Goal: Check status: Check status

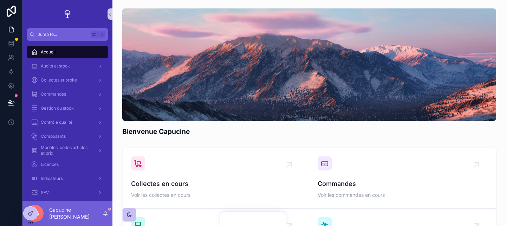
click at [366, 142] on div "Bienvenue Capucine Collectes en cours Voir les collectes en cours Commandes Voi…" at bounding box center [308, 192] width 393 height 385
drag, startPoint x: 371, startPoint y: 117, endPoint x: 371, endPoint y: 92, distance: 25.3
click at [371, 92] on div "scrollable content" at bounding box center [309, 64] width 374 height 112
click at [371, 109] on div "scrollable content" at bounding box center [309, 64] width 374 height 112
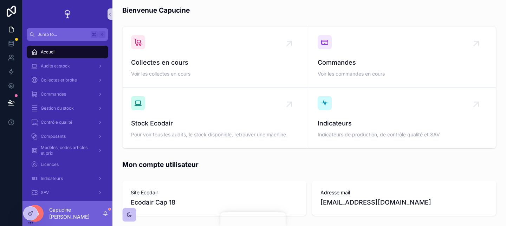
scroll to position [122, 0]
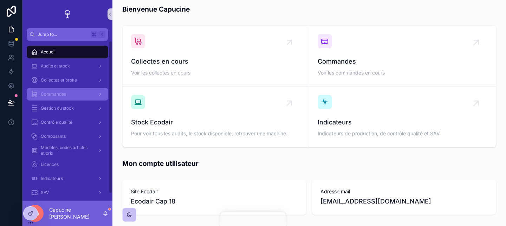
click at [78, 95] on div "Commandes" at bounding box center [67, 93] width 73 height 11
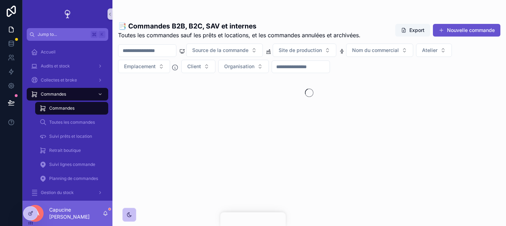
click at [154, 53] on input "scrollable content" at bounding box center [147, 51] width 58 height 10
click at [144, 51] on input "scrollable content" at bounding box center [147, 51] width 58 height 10
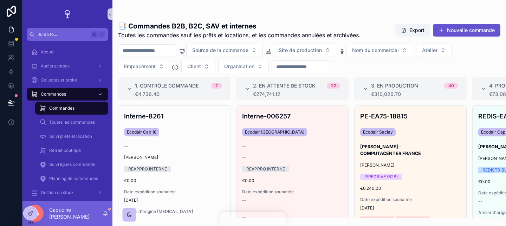
paste input "*****"
type input "*****"
click at [149, 29] on h1 "📑 Commandes B2B, B2C, SAV et internes" at bounding box center [239, 26] width 242 height 10
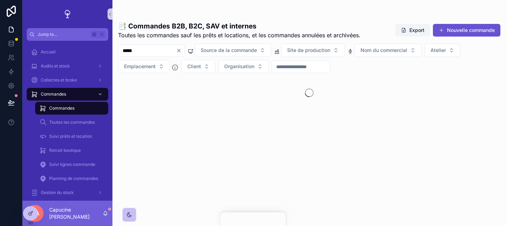
click at [149, 29] on h1 "📑 Commandes B2B, B2C, SAV et internes" at bounding box center [239, 26] width 242 height 10
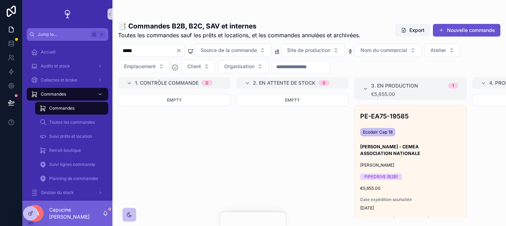
click at [149, 50] on input "*****" at bounding box center [147, 51] width 58 height 10
click at [156, 36] on span "Toutes les commandes sauf les prêts et locations, et les commandes annulées et …" at bounding box center [239, 35] width 242 height 8
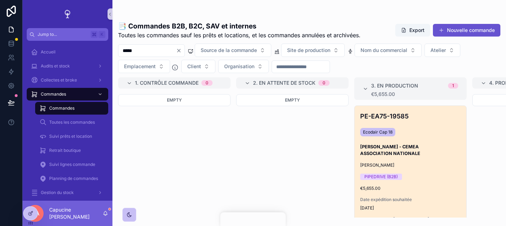
click at [421, 121] on div "PE-EA75-19585 Ecodair Cap 18 GUILLAUME VANDENHOVE - CEMEA ASSOCIATION NATIONALE…" at bounding box center [410, 186] width 112 height 160
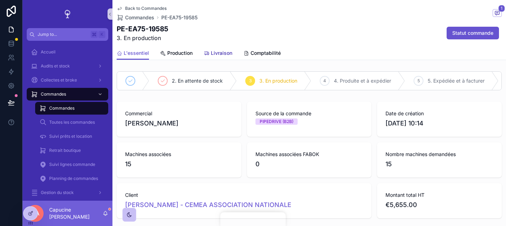
click at [229, 54] on span "Livraison" at bounding box center [221, 53] width 21 height 7
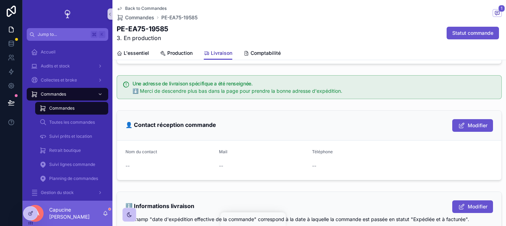
scroll to position [130, 0]
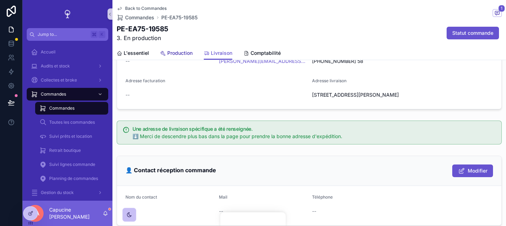
click at [176, 51] on span "Production" at bounding box center [179, 53] width 25 height 7
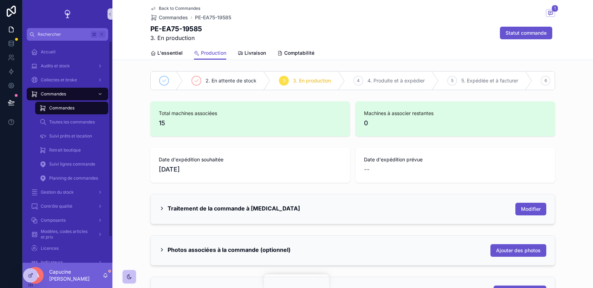
click at [13, 31] on icon at bounding box center [11, 29] width 4 height 5
click at [209, 193] on div "Traitement de la commande à CAP18 Modifier" at bounding box center [352, 209] width 480 height 36
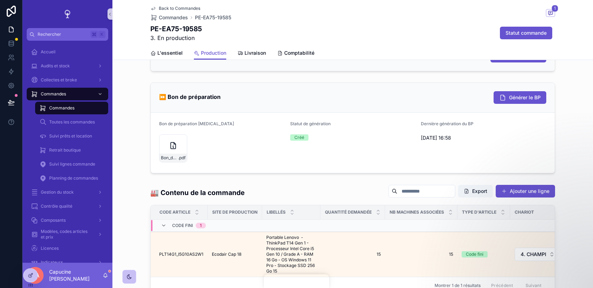
scroll to position [184, 0]
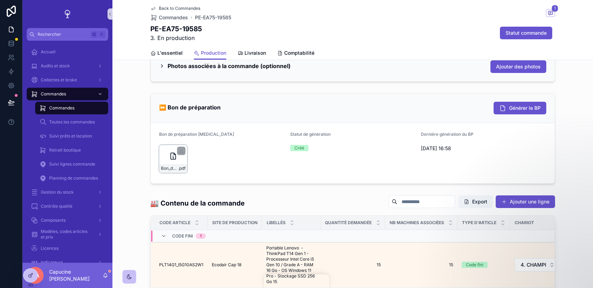
click at [168, 150] on div "Bon_de_preparation_CAP_18_n_PE-EA75-19585 .pdf" at bounding box center [173, 159] width 28 height 28
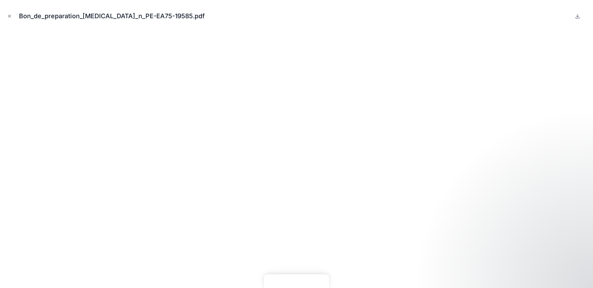
click at [14, 11] on div "Bon_de_preparation_CAP_18_n_PE-EA75-19585.pdf" at bounding box center [297, 16] width 582 height 21
click at [10, 16] on icon "Close modal" at bounding box center [9, 16] width 5 height 5
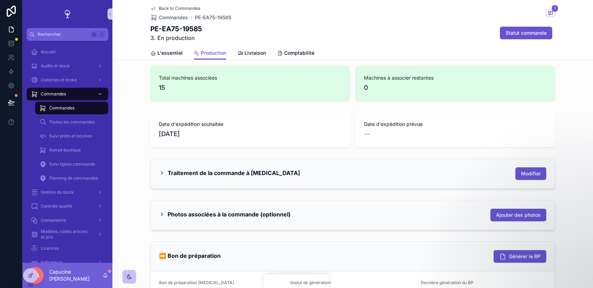
scroll to position [139, 0]
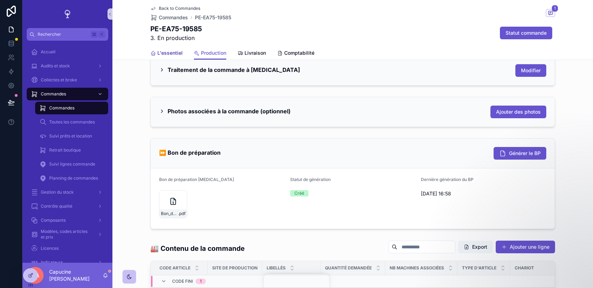
click at [175, 52] on span "L'essentiel" at bounding box center [169, 53] width 25 height 7
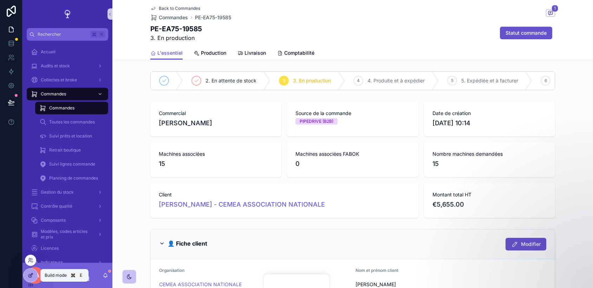
click at [34, 225] on div at bounding box center [31, 275] width 14 height 13
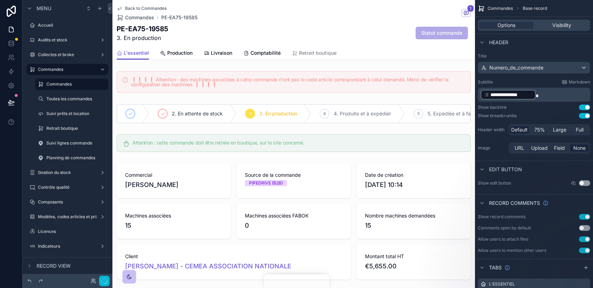
click at [157, 31] on h1 "PE-EA75-19585" at bounding box center [143, 29] width 52 height 10
click at [505, 5] on div "Commandes Base record" at bounding box center [534, 8] width 118 height 17
click at [505, 54] on label "Title" at bounding box center [534, 56] width 112 height 6
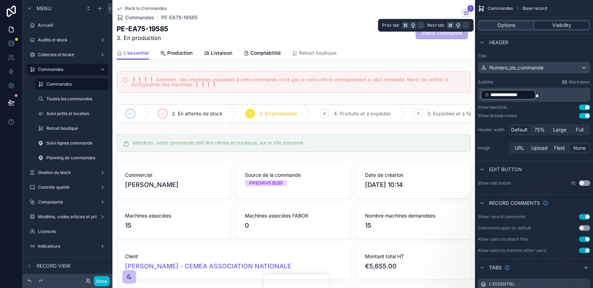
click at [505, 25] on span "Visibility" at bounding box center [561, 25] width 19 height 7
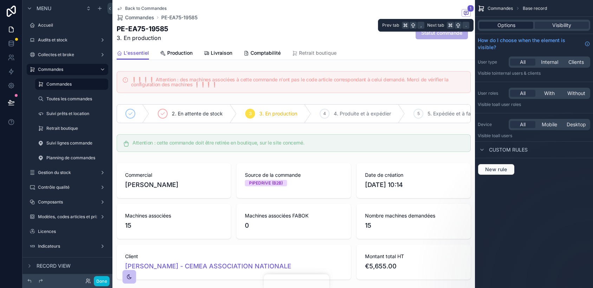
click at [505, 22] on div "Options" at bounding box center [506, 25] width 54 height 7
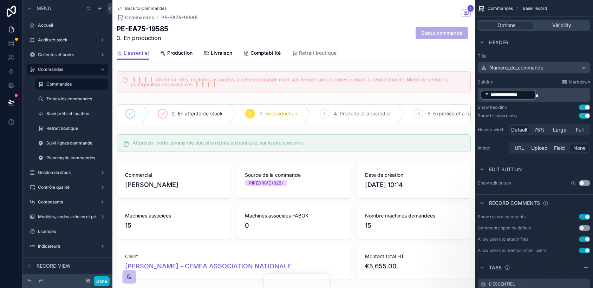
click at [505, 41] on div "Header" at bounding box center [534, 42] width 118 height 17
click at [101, 225] on button "Done" at bounding box center [102, 281] width 16 height 10
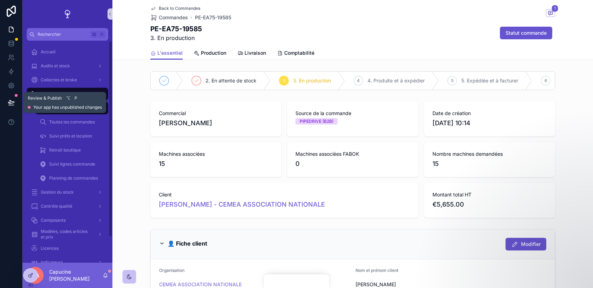
click at [11, 105] on icon at bounding box center [10, 105] width 5 height 0
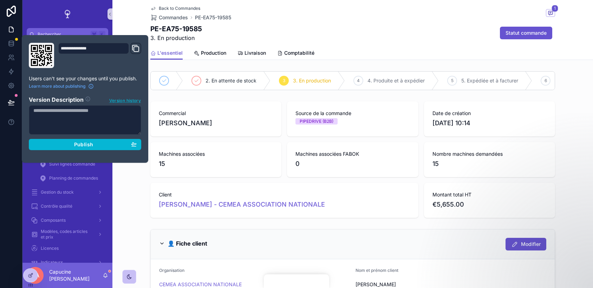
click at [130, 101] on span "Version history" at bounding box center [125, 100] width 32 height 7
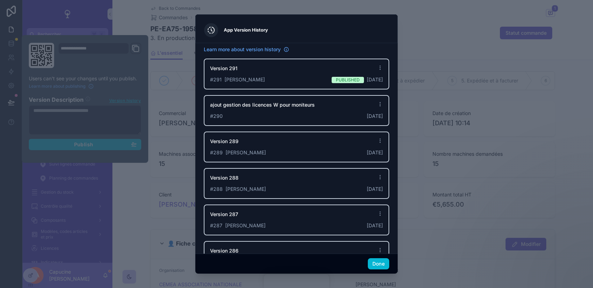
click at [431, 58] on div at bounding box center [296, 144] width 593 height 288
click at [378, 225] on button "Done" at bounding box center [378, 263] width 21 height 11
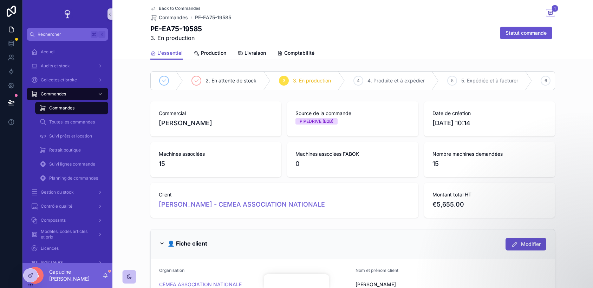
click at [130, 127] on div "Commercial Christophe LE SÉNÉCHAL Source de la commande PIPEDRIVE (B2B) Date de…" at bounding box center [352, 160] width 480 height 122
click at [29, 225] on icon at bounding box center [31, 276] width 6 height 6
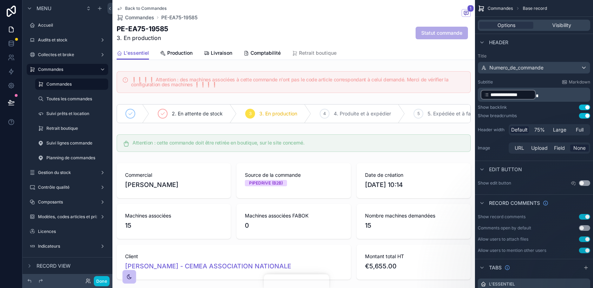
click at [505, 95] on p "**********" at bounding box center [534, 94] width 108 height 11
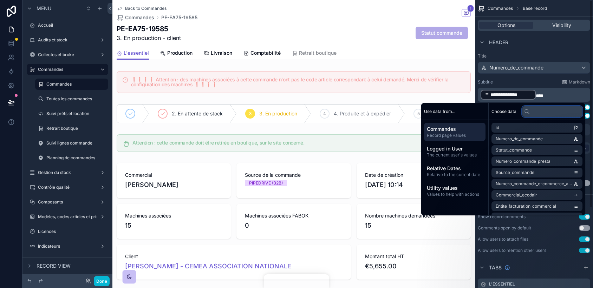
click at [505, 110] on input "text" at bounding box center [552, 111] width 60 height 11
click at [505, 113] on input "text" at bounding box center [552, 111] width 60 height 11
click at [505, 111] on input "text" at bounding box center [552, 111] width 60 height 11
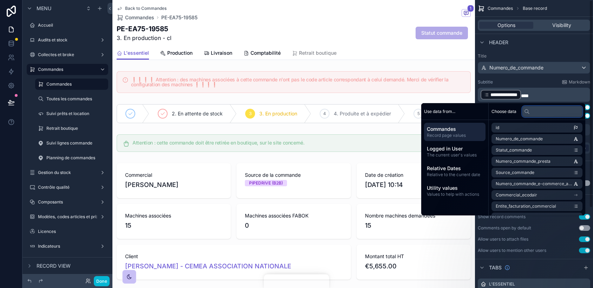
click at [505, 111] on input "text" at bounding box center [552, 111] width 60 height 11
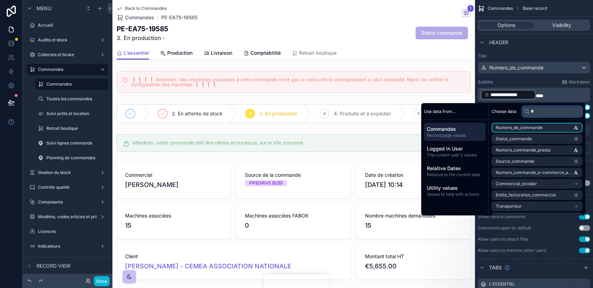
click at [505, 111] on input "*" at bounding box center [552, 111] width 60 height 11
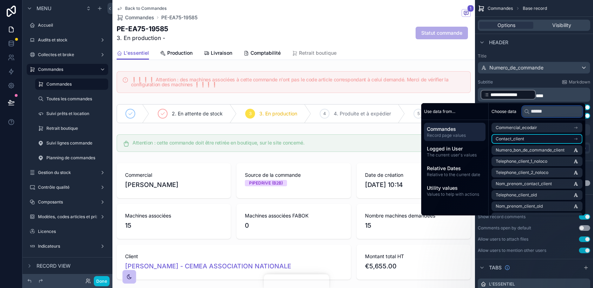
type input "******"
click at [505, 140] on li "Contact_client" at bounding box center [536, 139] width 91 height 10
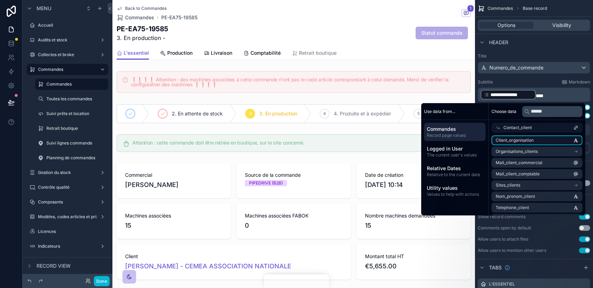
click at [505, 142] on li "Client_organisation" at bounding box center [536, 141] width 91 height 10
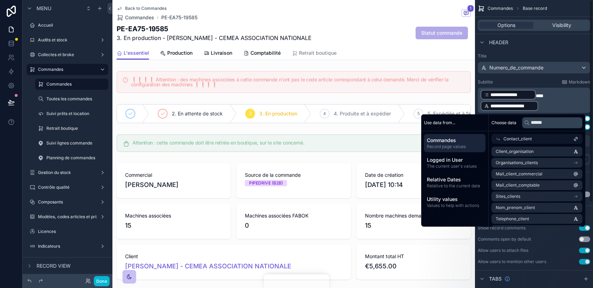
click at [505, 89] on p "**********" at bounding box center [534, 100] width 108 height 22
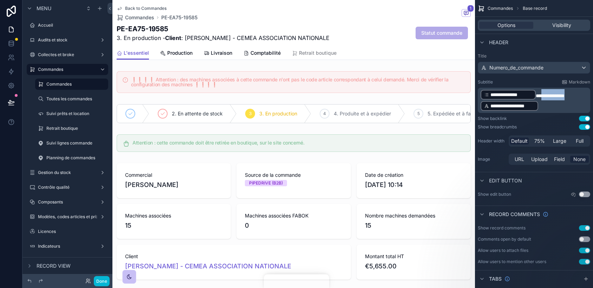
drag, startPoint x: 541, startPoint y: 94, endPoint x: 578, endPoint y: 94, distance: 36.9
click at [505, 94] on p "**********" at bounding box center [534, 100] width 108 height 22
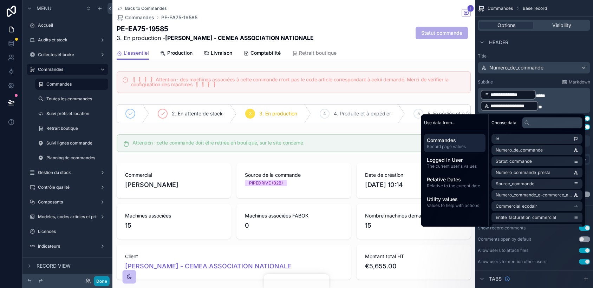
click at [103, 225] on button "Done" at bounding box center [102, 281] width 16 height 10
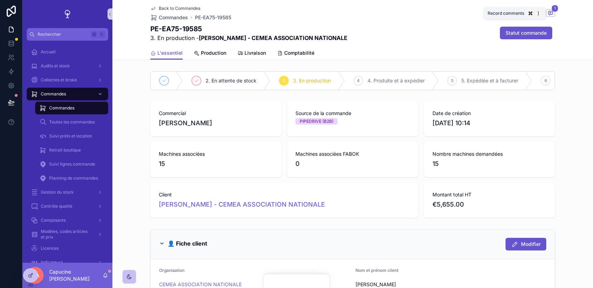
click at [505, 11] on span "1" at bounding box center [554, 8] width 7 height 7
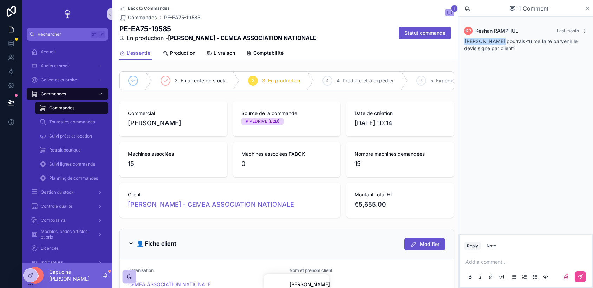
click at [505, 7] on icon "scrollable content" at bounding box center [587, 9] width 5 height 6
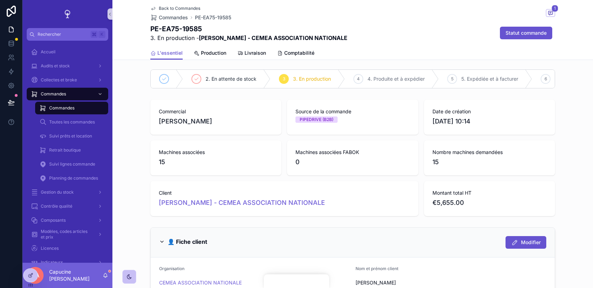
scroll to position [1, 0]
click at [281, 51] on icon "scrollable content" at bounding box center [280, 54] width 6 height 6
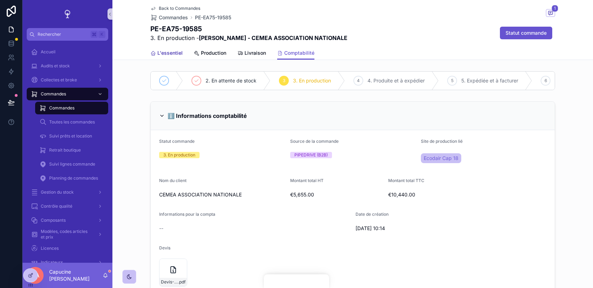
click at [161, 51] on span "L'essentiel" at bounding box center [169, 53] width 25 height 7
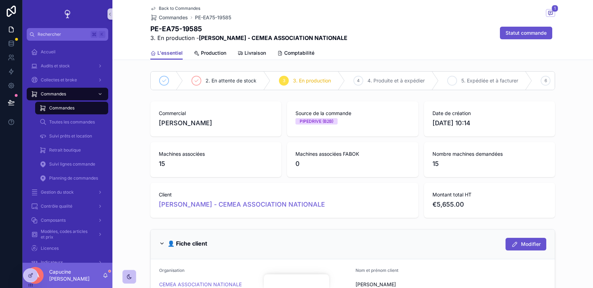
scroll to position [42, 0]
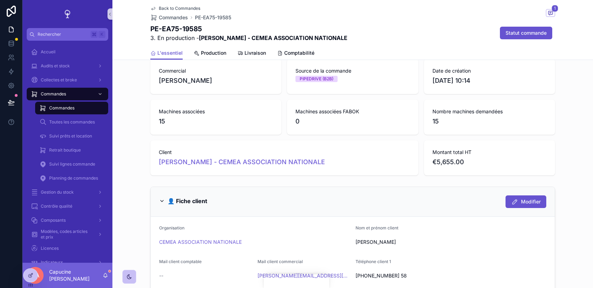
click at [432, 135] on div "Commercial Christophe LE SÉNÉCHAL Source de la commande PIPEDRIVE (B2B) Date de…" at bounding box center [352, 117] width 405 height 117
click at [380, 138] on div "Commercial Christophe LE SÉNÉCHAL Source de la commande PIPEDRIVE (B2B) Date de…" at bounding box center [352, 117] width 405 height 117
click at [325, 162] on span "GUILLAUME VANDENHOVE - CEMEA ASSOCIATION NATIONALE" at bounding box center [242, 162] width 166 height 10
click at [481, 19] on div "Back to Commandes Commandes PE-EA75-19585 1" at bounding box center [352, 13] width 405 height 15
click at [505, 31] on span "Statut commande" at bounding box center [525, 32] width 41 height 7
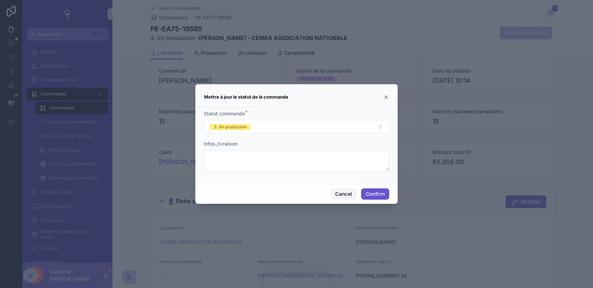
click at [338, 198] on button "Cancel" at bounding box center [343, 194] width 26 height 11
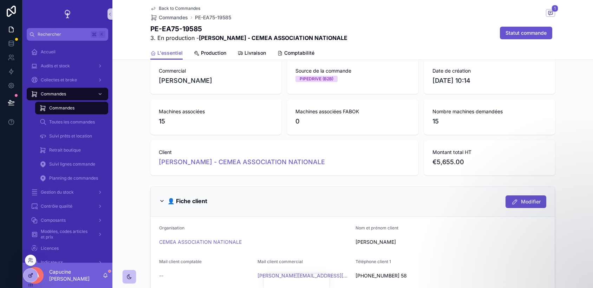
click at [33, 225] on div at bounding box center [31, 275] width 14 height 13
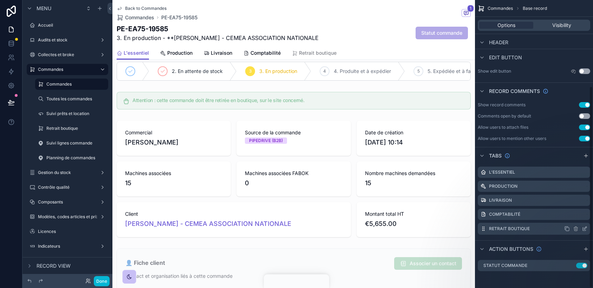
scroll to position [123, 0]
click at [505, 225] on icon "scrollable content" at bounding box center [570, 266] width 6 height 6
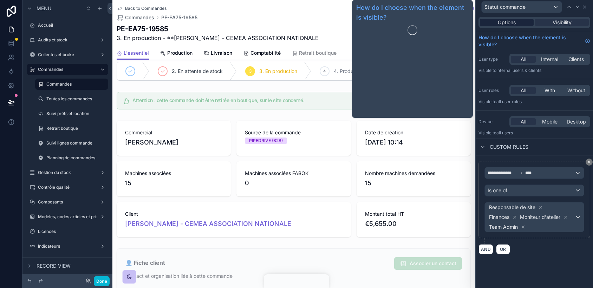
click at [505, 19] on span "Options" at bounding box center [507, 22] width 18 height 7
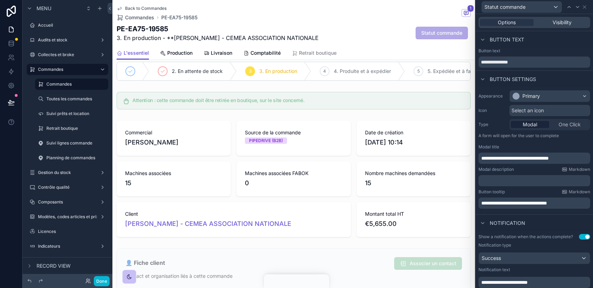
scroll to position [98, 0]
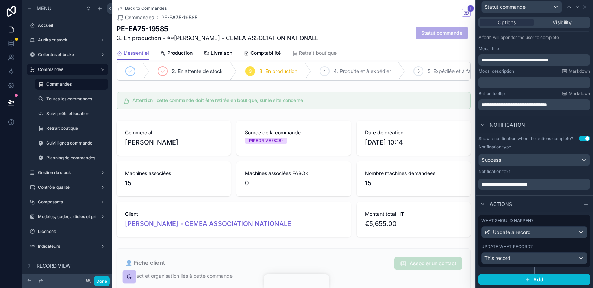
click at [505, 225] on div "Update what record?" at bounding box center [534, 247] width 106 height 6
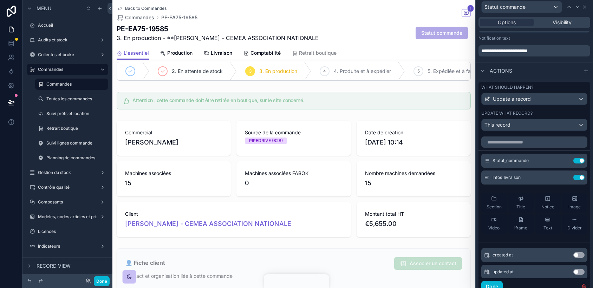
scroll to position [242, 0]
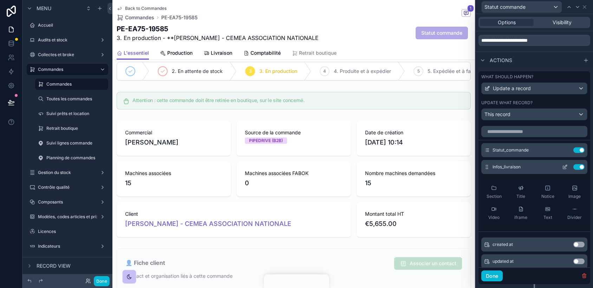
click at [505, 169] on icon at bounding box center [565, 167] width 6 height 6
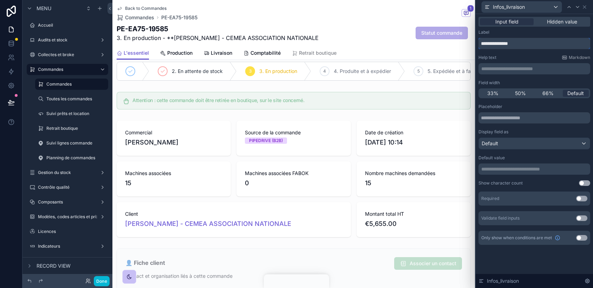
drag, startPoint x: 494, startPoint y: 42, endPoint x: 557, endPoint y: 43, distance: 63.6
click at [494, 42] on input "**********" at bounding box center [534, 43] width 112 height 11
type input "**********"
click at [505, 5] on div at bounding box center [577, 7] width 8 height 8
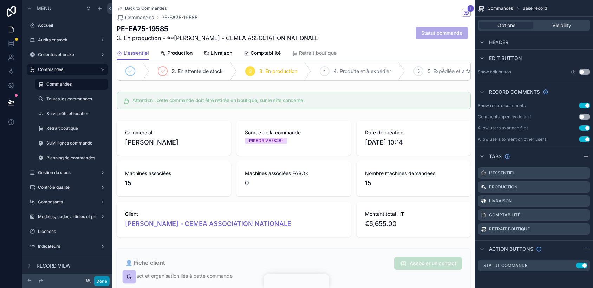
click at [99, 225] on button "Done" at bounding box center [102, 281] width 16 height 10
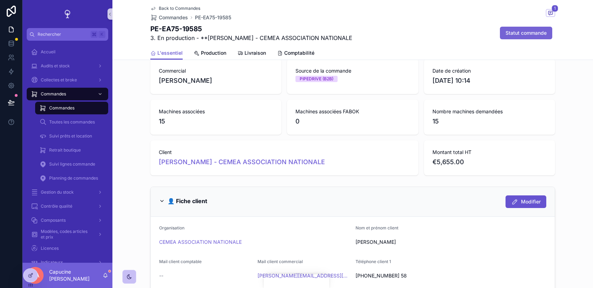
click at [505, 37] on button "Statut commande" at bounding box center [526, 33] width 52 height 13
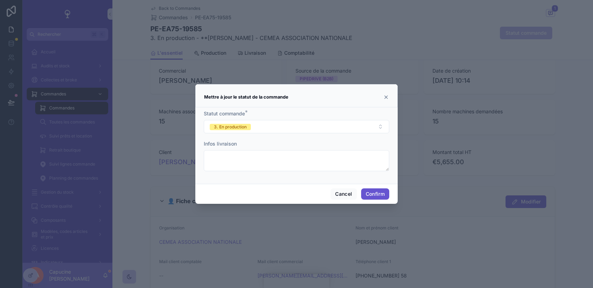
click at [387, 97] on icon at bounding box center [386, 97] width 6 height 6
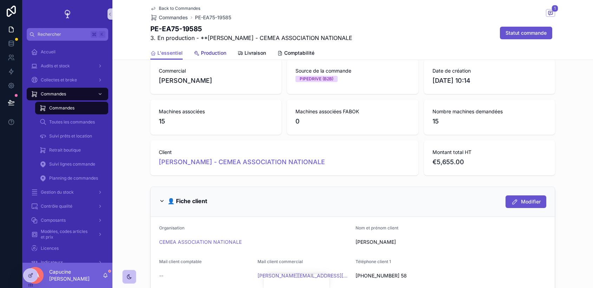
click at [218, 51] on span "Production" at bounding box center [213, 53] width 25 height 7
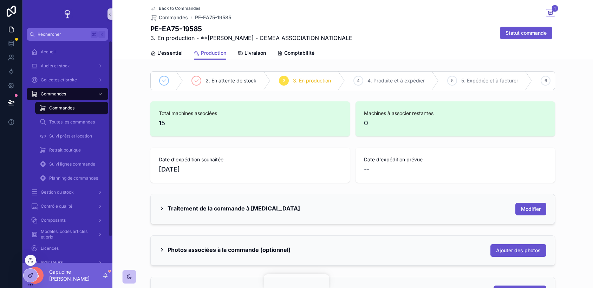
click at [31, 225] on icon at bounding box center [31, 275] width 3 height 3
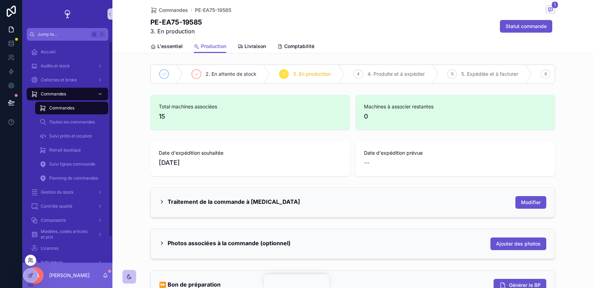
click at [31, 259] on icon at bounding box center [31, 261] width 6 height 6
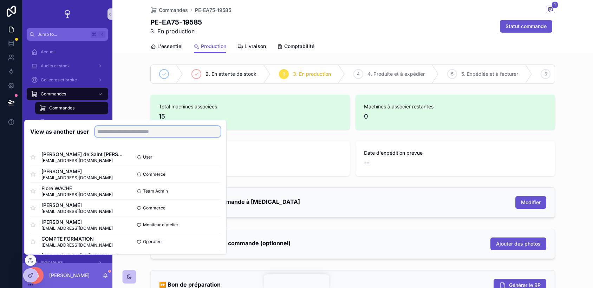
click at [136, 127] on input "text" at bounding box center [158, 131] width 126 height 11
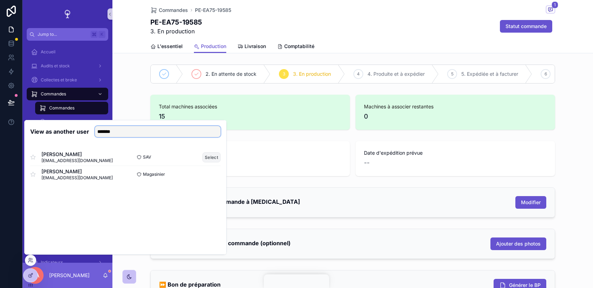
type input "*******"
click at [210, 154] on button "Select" at bounding box center [211, 157] width 18 height 10
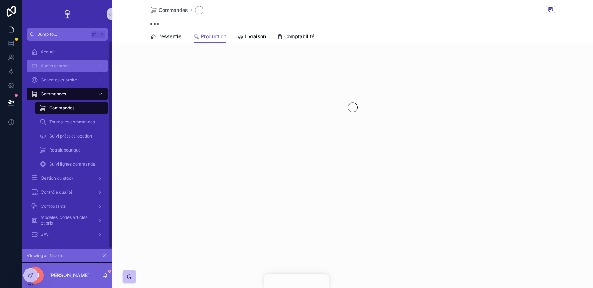
click at [87, 69] on div "Audits et stock" at bounding box center [67, 65] width 73 height 11
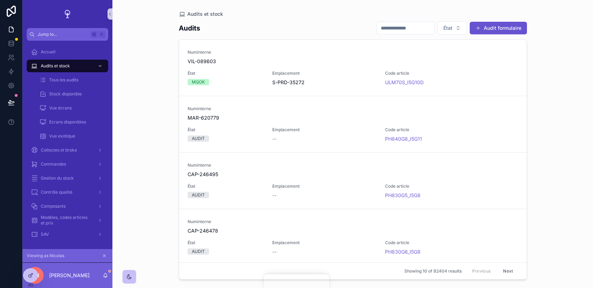
click at [35, 262] on div "Viewing as Nicolas" at bounding box center [67, 256] width 90 height 14
click at [30, 262] on icon at bounding box center [31, 261] width 6 height 6
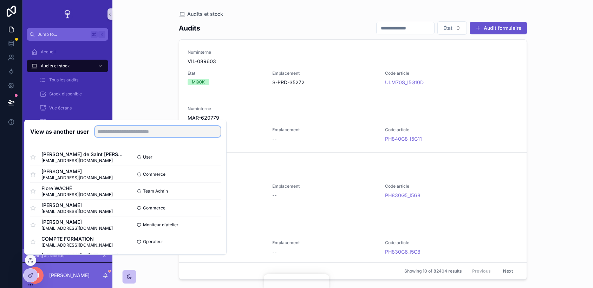
click at [114, 133] on input "text" at bounding box center [158, 131] width 126 height 11
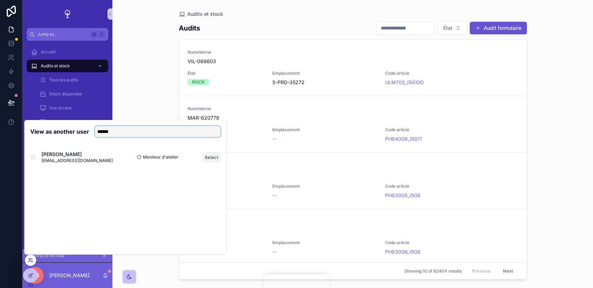
type input "******"
click at [211, 156] on button "Select" at bounding box center [211, 157] width 18 height 10
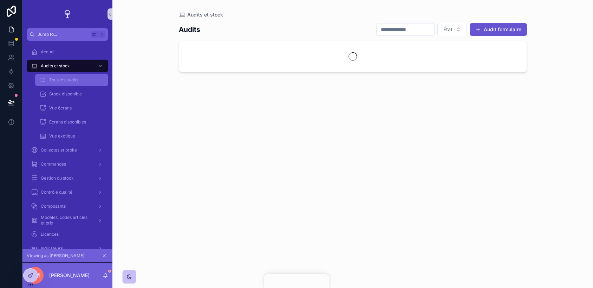
click at [93, 85] on div "Tous les audits" at bounding box center [71, 79] width 65 height 11
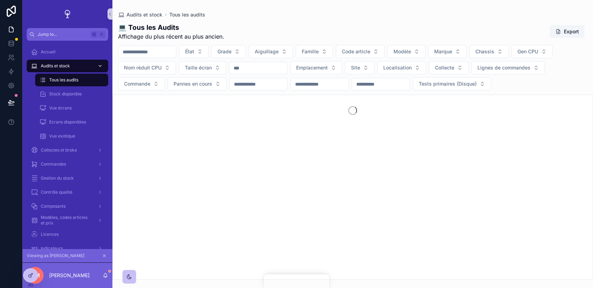
click at [85, 67] on div "Audits et stock" at bounding box center [67, 65] width 73 height 11
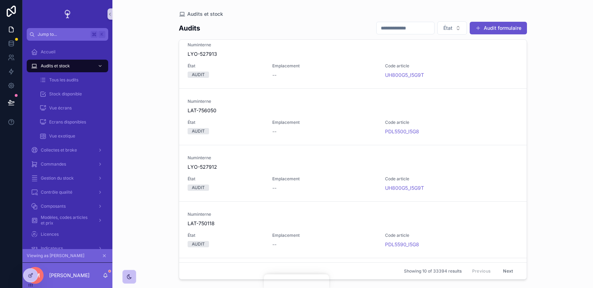
scroll to position [342, 0]
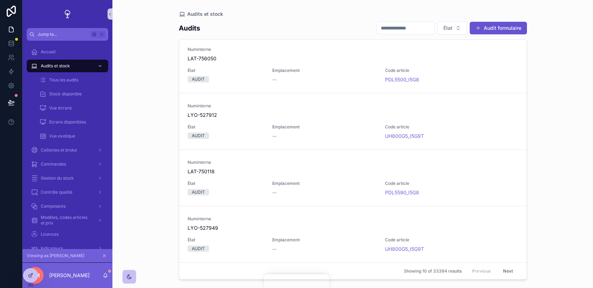
click at [152, 156] on div "Audits et stock Audits État Audit formulaire Numinterne MAR-620779 État AUDIT E…" at bounding box center [352, 144] width 480 height 288
click at [80, 80] on div "Tous les audits" at bounding box center [71, 79] width 65 height 11
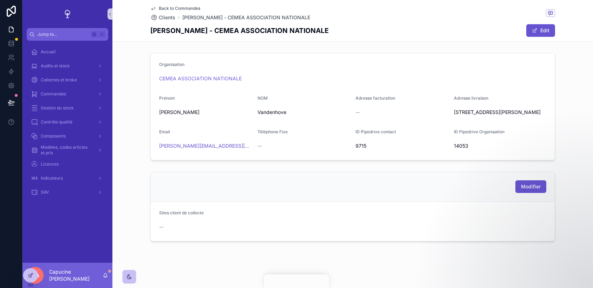
click at [424, 33] on div "GUILLAUME VANDENHOVE - CEMEA ASSOCIATION NATIONALE Edit" at bounding box center [352, 30] width 405 height 13
click at [440, 28] on div "GUILLAUME VANDENHOVE - CEMEA ASSOCIATION NATIONALE Edit" at bounding box center [352, 30] width 405 height 13
click at [314, 89] on form "Organisation CEMEA ASSOCIATION NATIONALE Prénom Guillaume NOM Vandenhove Adress…" at bounding box center [353, 106] width 404 height 107
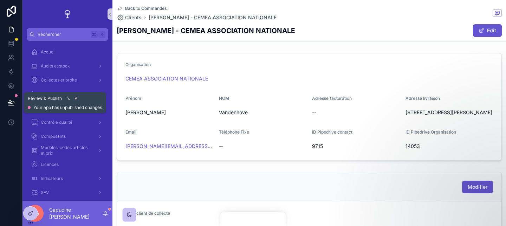
click at [9, 103] on icon at bounding box center [11, 102] width 7 height 7
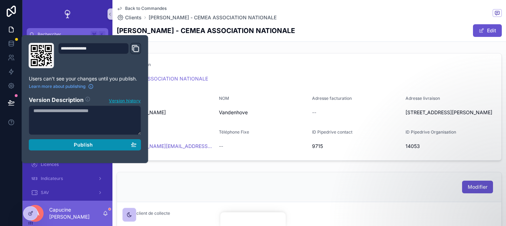
click at [125, 140] on button "Publish" at bounding box center [85, 144] width 112 height 11
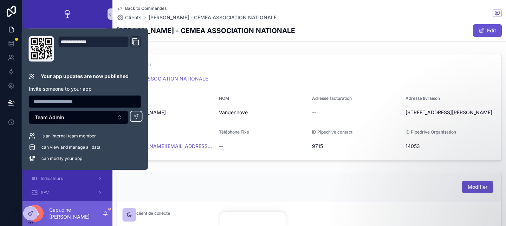
click at [177, 171] on div "Organisation CEMEA ASSOCIATION NATIONALE Prénom Guillaume NOM Vandenhove Adress…" at bounding box center [308, 147] width 393 height 194
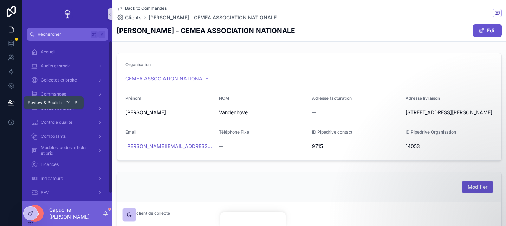
click at [11, 98] on button at bounding box center [11, 103] width 15 height 20
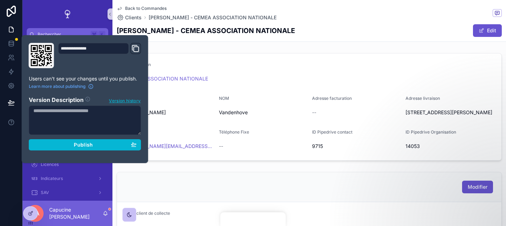
click at [130, 68] on div "**********" at bounding box center [85, 99] width 118 height 112
click at [123, 60] on div "**********" at bounding box center [99, 55] width 83 height 25
click at [172, 55] on form "Organisation CEMEA ASSOCIATION NATIONALE Prénom Guillaume NOM Vandenhove Adress…" at bounding box center [309, 106] width 384 height 107
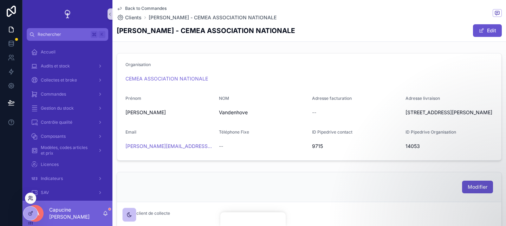
click at [32, 198] on icon at bounding box center [31, 198] width 6 height 6
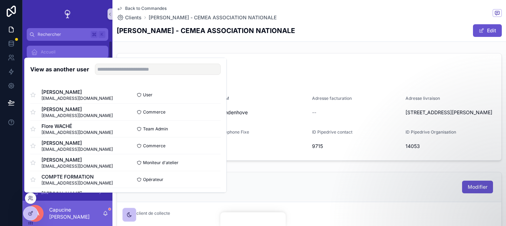
click at [84, 51] on div "Accueil" at bounding box center [67, 51] width 73 height 11
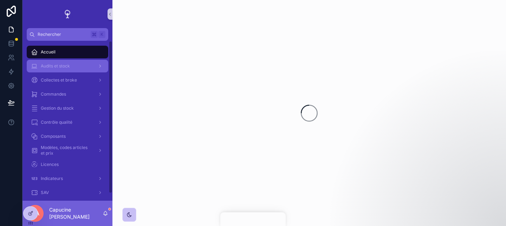
click at [80, 63] on div "Audits et stock" at bounding box center [67, 65] width 73 height 11
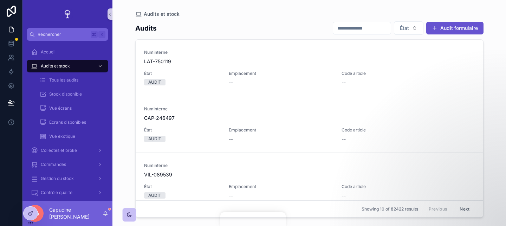
click at [367, 23] on div "scrollable content" at bounding box center [362, 28] width 58 height 13
click at [365, 25] on input "scrollable content" at bounding box center [362, 28] width 58 height 10
paste input "**********"
type input "**********"
click at [365, 18] on div "**********" at bounding box center [309, 117] width 348 height 201
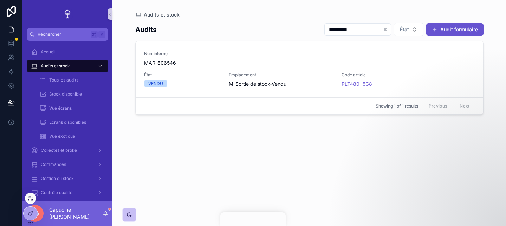
click at [31, 201] on icon at bounding box center [31, 198] width 6 height 6
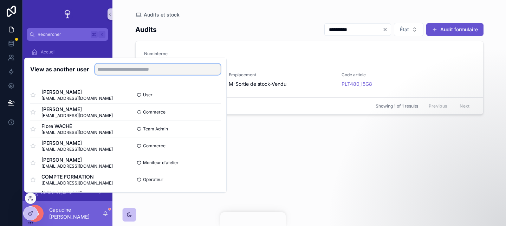
click at [119, 67] on input "text" at bounding box center [158, 69] width 126 height 11
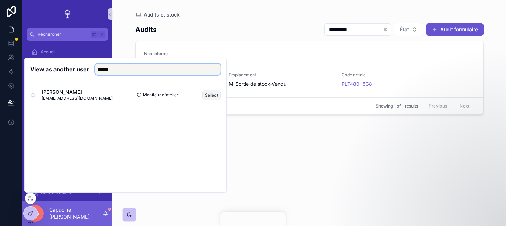
type input "******"
click at [213, 91] on button "Select" at bounding box center [211, 95] width 18 height 10
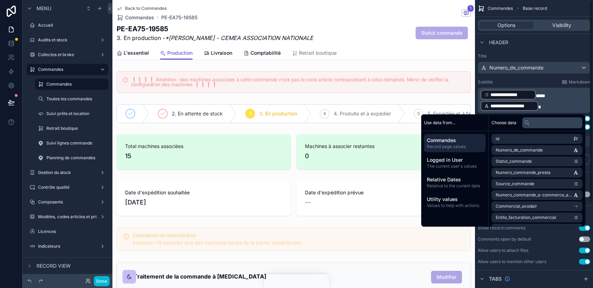
click at [554, 97] on p "**********" at bounding box center [534, 100] width 108 height 22
click at [98, 283] on button "Done" at bounding box center [102, 281] width 16 height 10
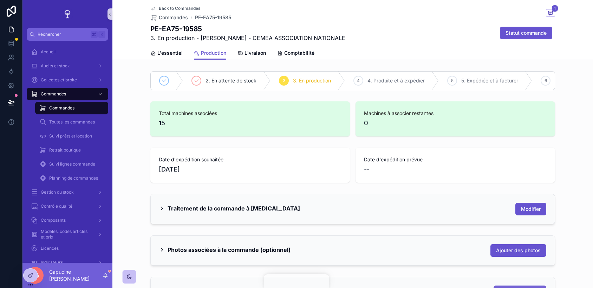
click at [519, 288] on span "Générer le BP" at bounding box center [525, 292] width 32 height 7
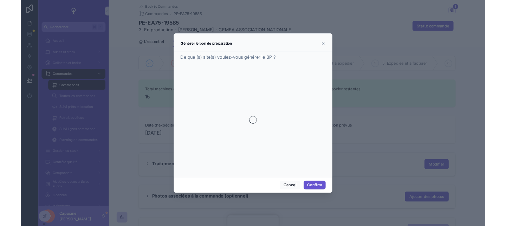
scroll to position [202, 0]
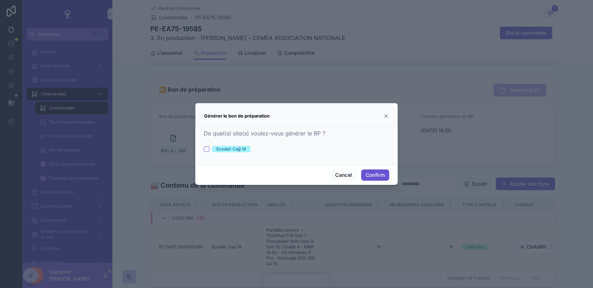
click at [239, 152] on div "Ecodair Cap 18" at bounding box center [231, 149] width 30 height 6
click at [205, 148] on button "Ecodair Cap 18" at bounding box center [207, 149] width 6 height 6
click at [379, 175] on button "Confirm" at bounding box center [375, 175] width 28 height 11
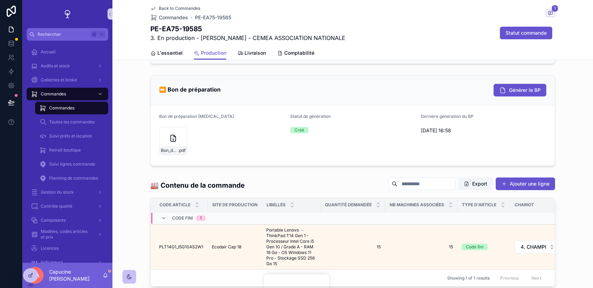
click at [421, 156] on div "Dernière génération du BP 01/09/2025 16:58" at bounding box center [483, 136] width 125 height 44
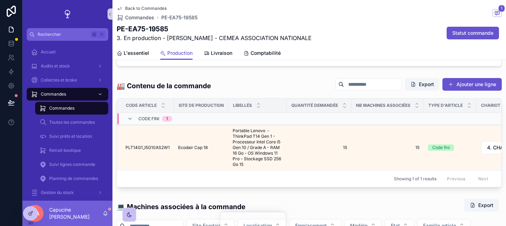
scroll to position [304, 0]
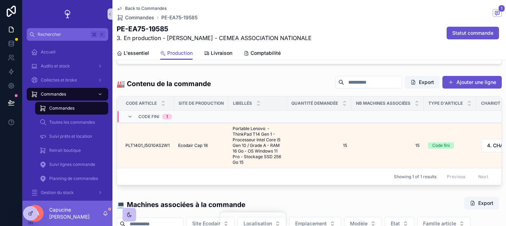
click at [275, 86] on div "🏭 Contenu de la commande Export Ajouter une ligne" at bounding box center [309, 83] width 385 height 16
click at [274, 79] on div "🏭 Contenu de la commande Export Ajouter une ligne" at bounding box center [309, 83] width 385 height 16
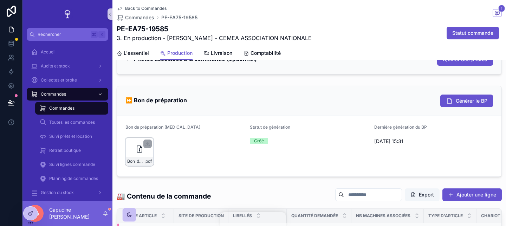
scroll to position [184, 0]
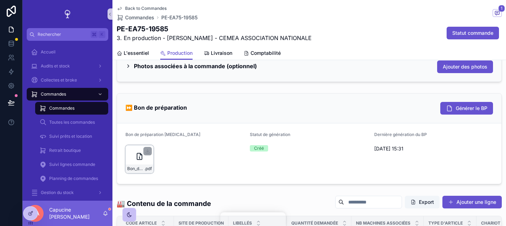
click at [132, 150] on div "Bon_de_preparation_CAP_18_n_PE-EA75-19585 .pdf" at bounding box center [139, 159] width 28 height 28
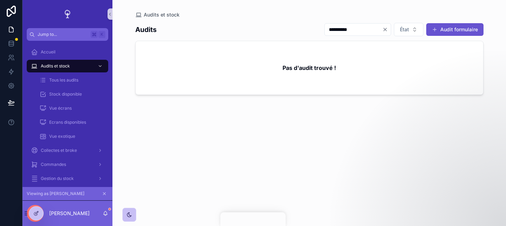
click at [350, 19] on div "**********" at bounding box center [309, 117] width 348 height 199
click at [48, 213] on div at bounding box center [51, 213] width 11 height 11
click at [49, 214] on icon at bounding box center [52, 213] width 6 height 6
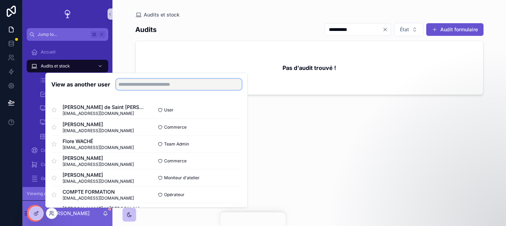
click at [123, 88] on input "text" at bounding box center [179, 84] width 126 height 11
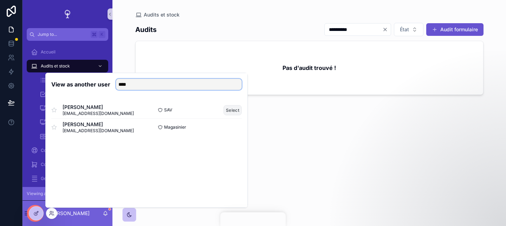
type input "****"
click at [237, 108] on button "Select" at bounding box center [232, 110] width 18 height 10
